Goal: Communication & Community: Answer question/provide support

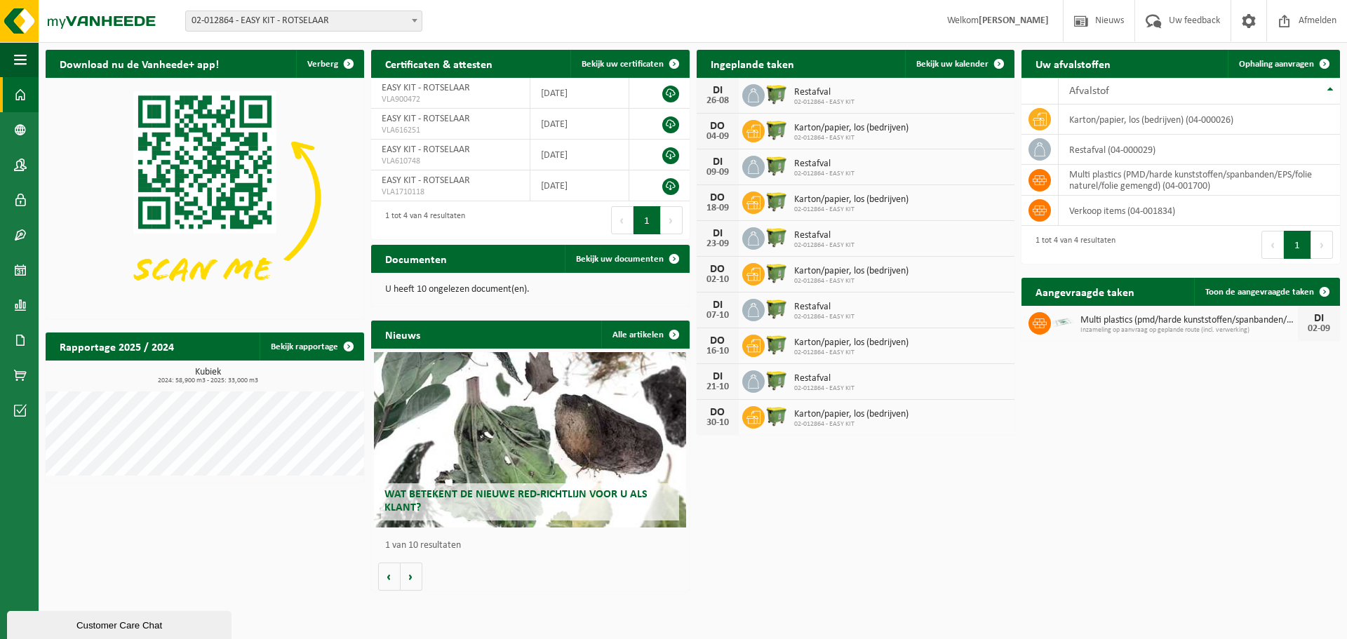
click at [113, 631] on div "Customer Care Chat" at bounding box center [119, 625] width 203 height 11
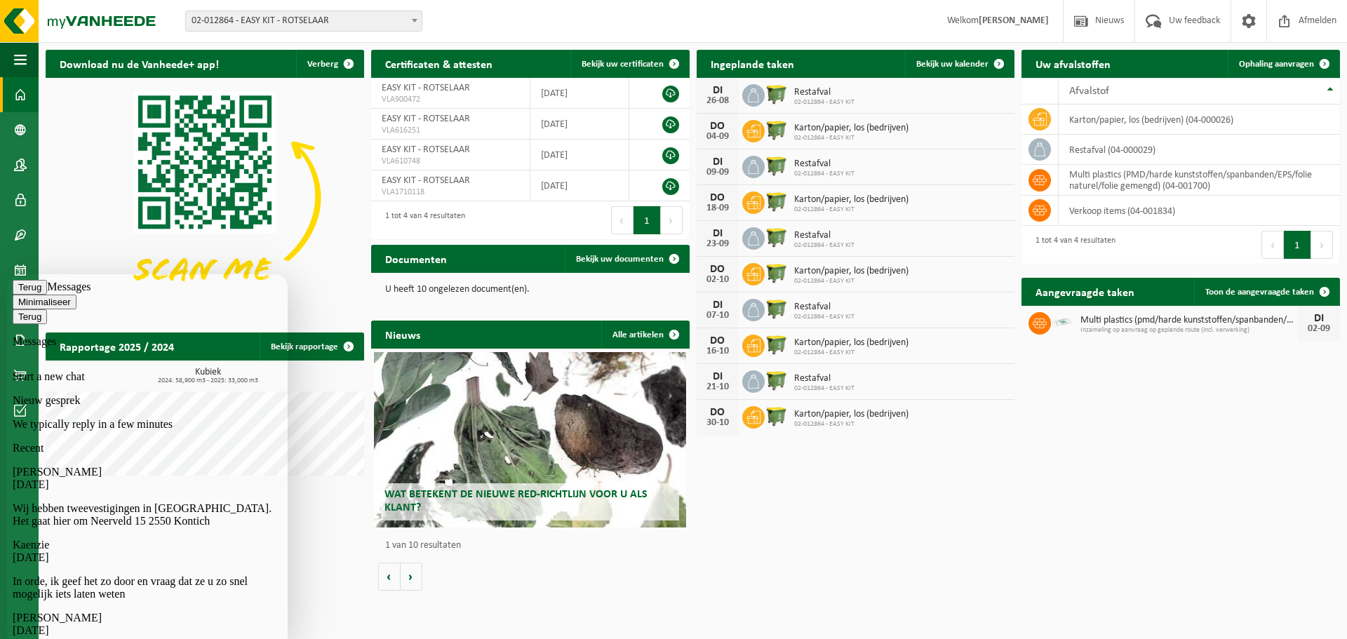
drag, startPoint x: 122, startPoint y: 386, endPoint x: 124, endPoint y: 379, distance: 7.3
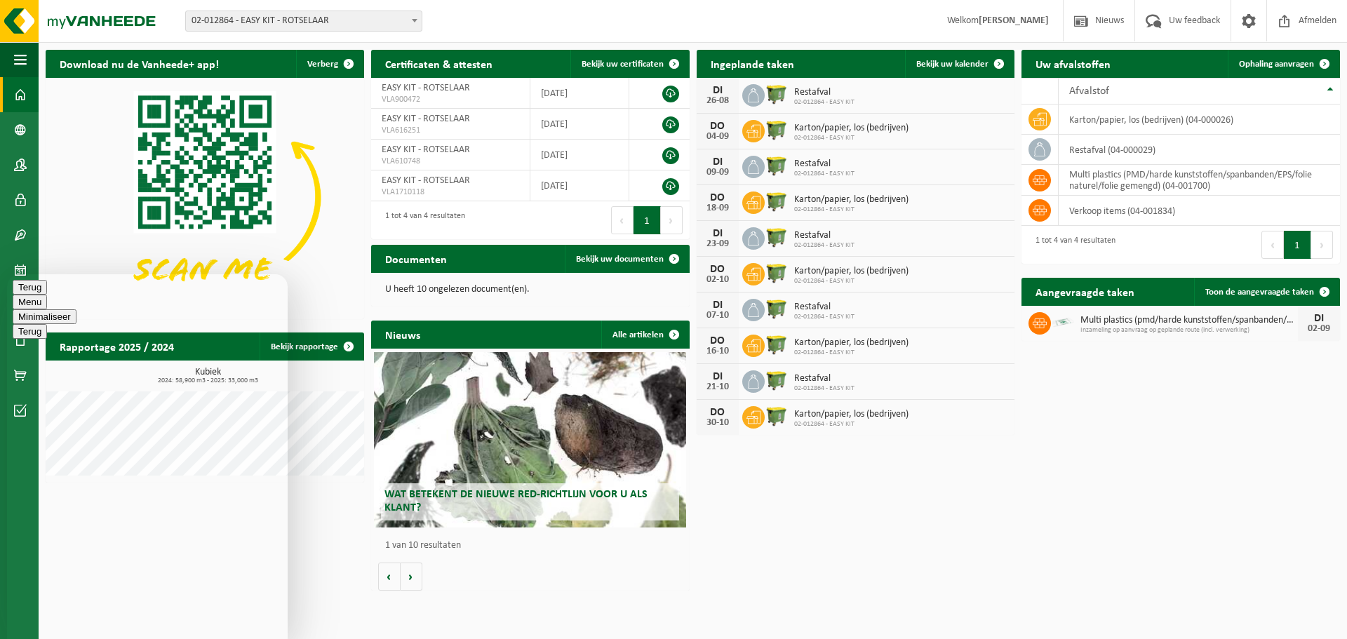
click at [7, 274] on div "Beoordeel deze chat Upload bestand Emoji invoeren" at bounding box center [7, 274] width 0 height 0
click at [7, 274] on textarea at bounding box center [7, 274] width 0 height 0
type textarea "Beste, ik heb daarnet een ophaling van multi plastics aangevraagd voor Rotselaa…"
type textarea "ons filiaal is steeds gesloten op maandag"
click at [33, 125] on link "Bedrijfsgegevens" at bounding box center [19, 129] width 39 height 35
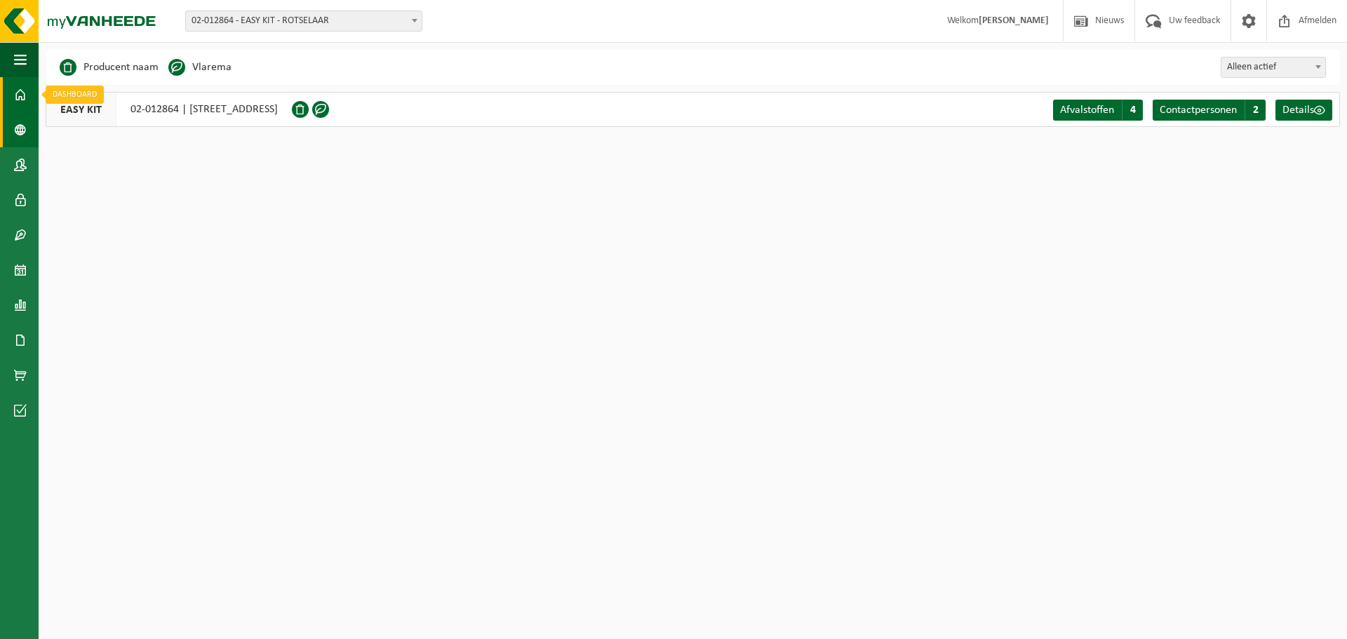
click at [18, 96] on span at bounding box center [20, 94] width 13 height 35
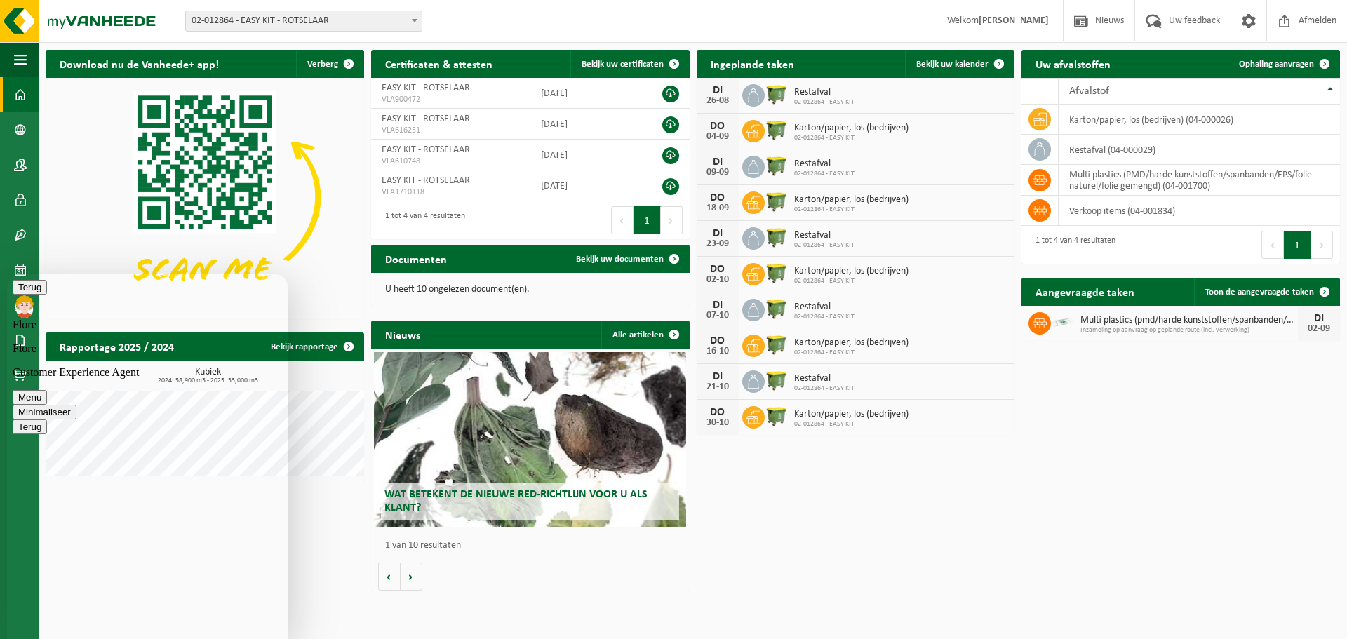
scroll to position [139, 0]
click at [7, 274] on div "Beoordeel deze chat Upload bestand Emoji invoeren" at bounding box center [7, 274] width 0 height 0
click at [7, 274] on textarea at bounding box center [7, 274] width 0 height 0
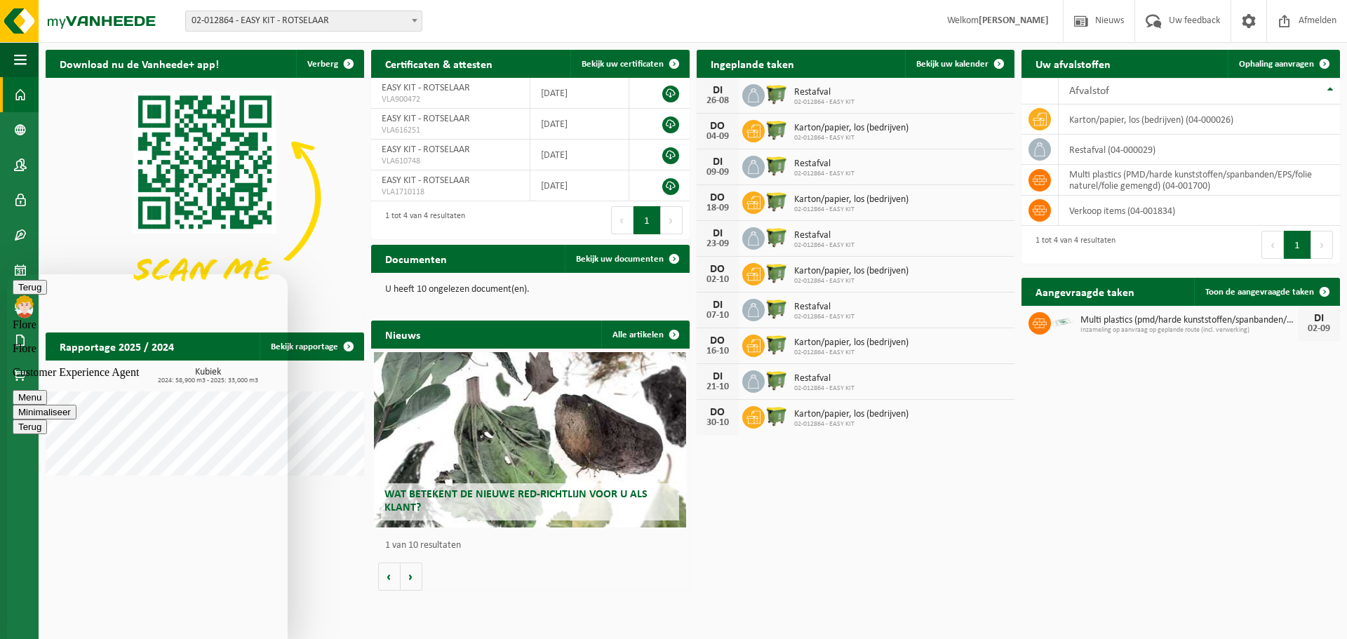
type textarea "oke bedankt. mailadres hr@easykit.be"
click at [1070, 535] on div "Download nu de Vanheede+ app! Verberg Certificaten & attesten Bekijk uw certifi…" at bounding box center [692, 320] width 1301 height 555
